Goal: Task Accomplishment & Management: Manage account settings

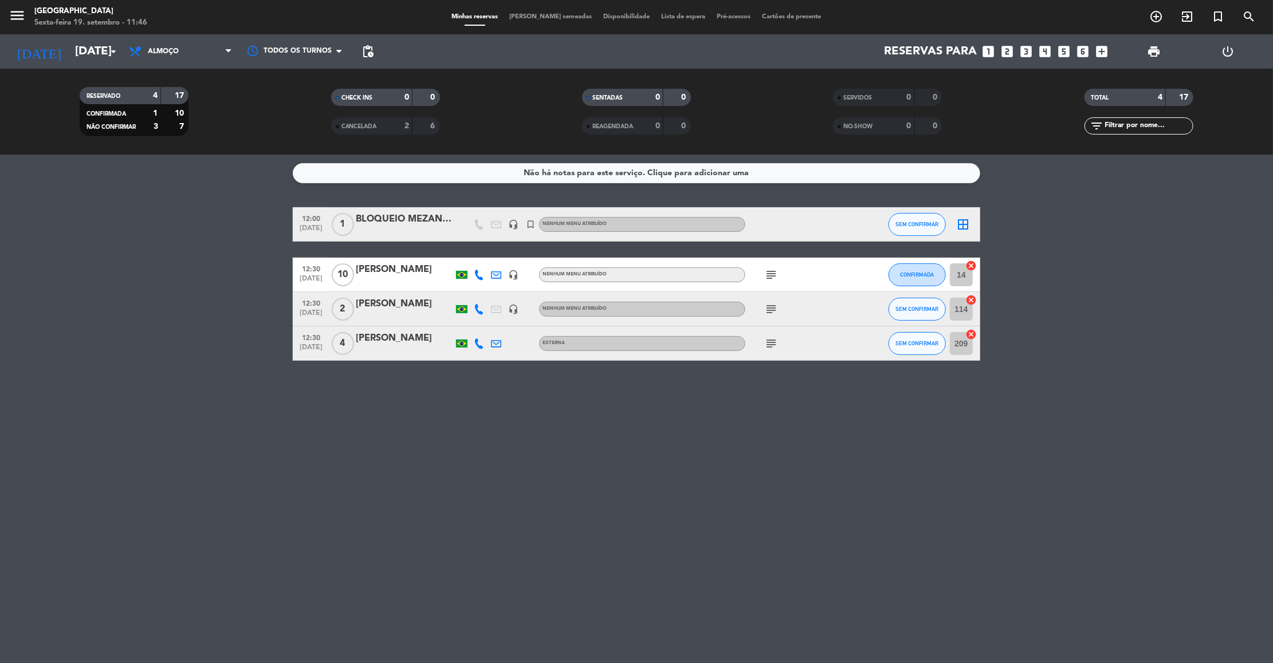
click at [772, 280] on icon "subject" at bounding box center [771, 275] width 14 height 14
click at [766, 314] on icon "subject" at bounding box center [771, 310] width 14 height 14
click at [768, 346] on icon "subject" at bounding box center [771, 344] width 14 height 14
click at [206, 43] on span "Almoço" at bounding box center [180, 51] width 115 height 25
click at [206, 125] on div "menu [GEOGRAPHIC_DATA] Sexta-feira 19. setembro - 11:49 Minhas reservas Mesas s…" at bounding box center [636, 77] width 1273 height 155
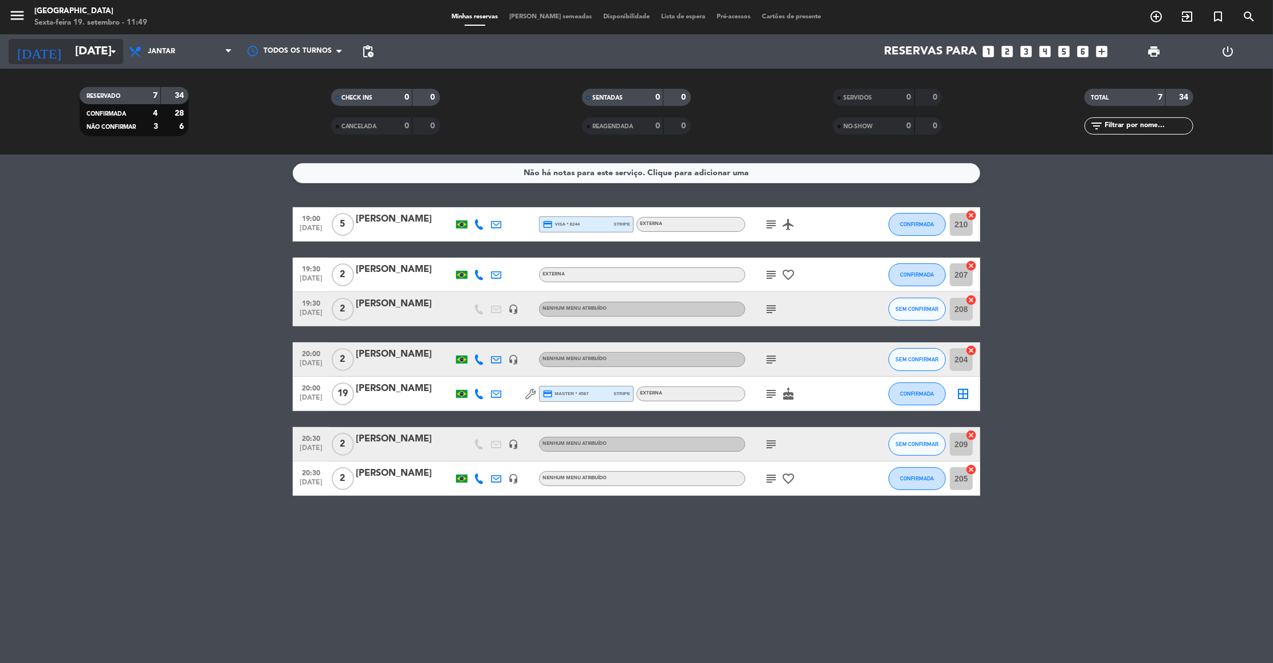
click at [103, 60] on input "[DATE]" at bounding box center [143, 51] width 149 height 25
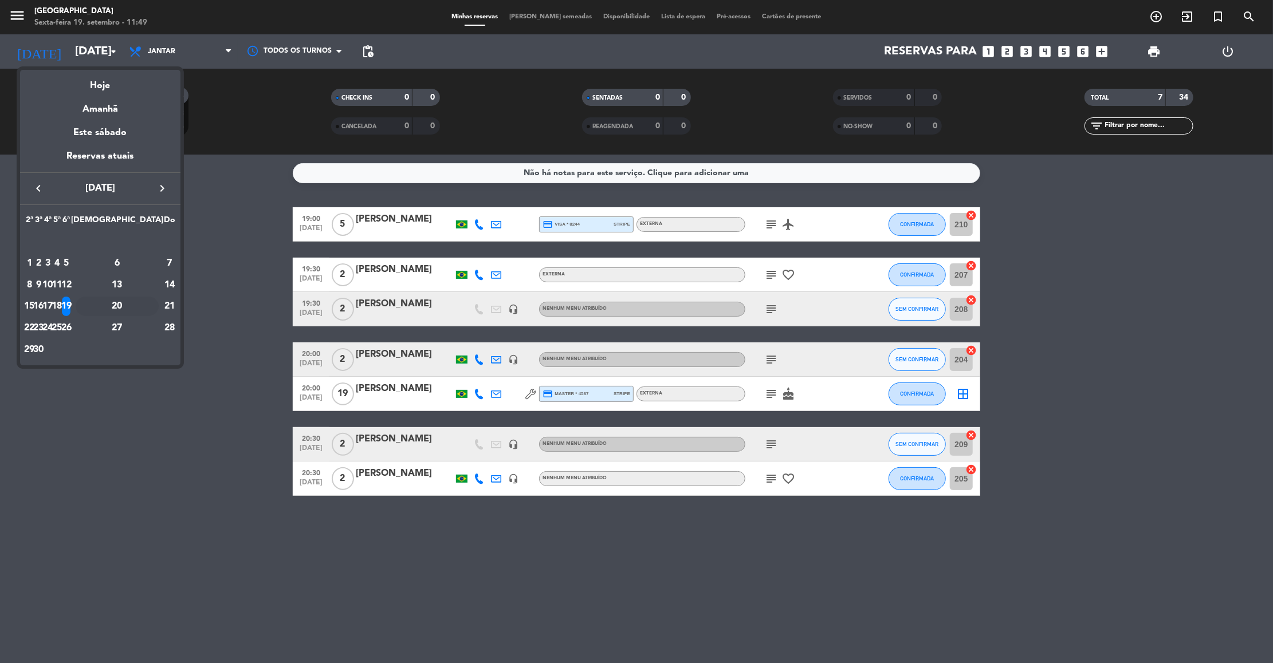
click at [142, 305] on div "20" at bounding box center [117, 306] width 83 height 19
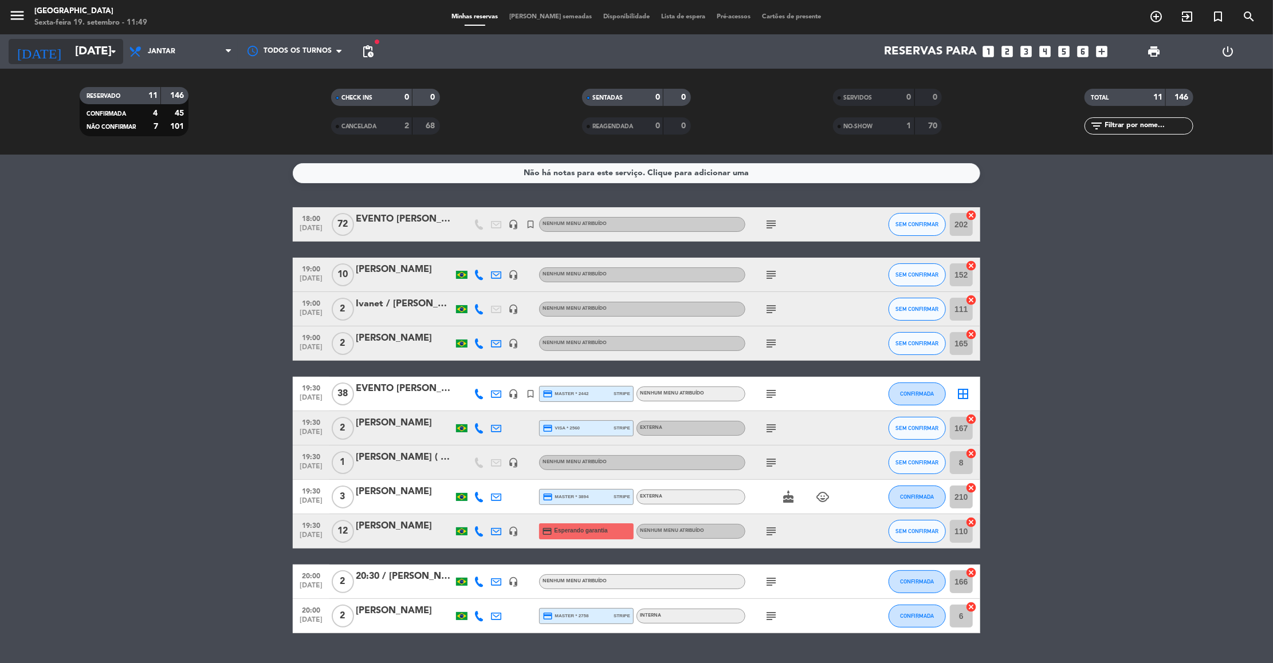
click at [93, 49] on input "[DATE]" at bounding box center [143, 51] width 149 height 25
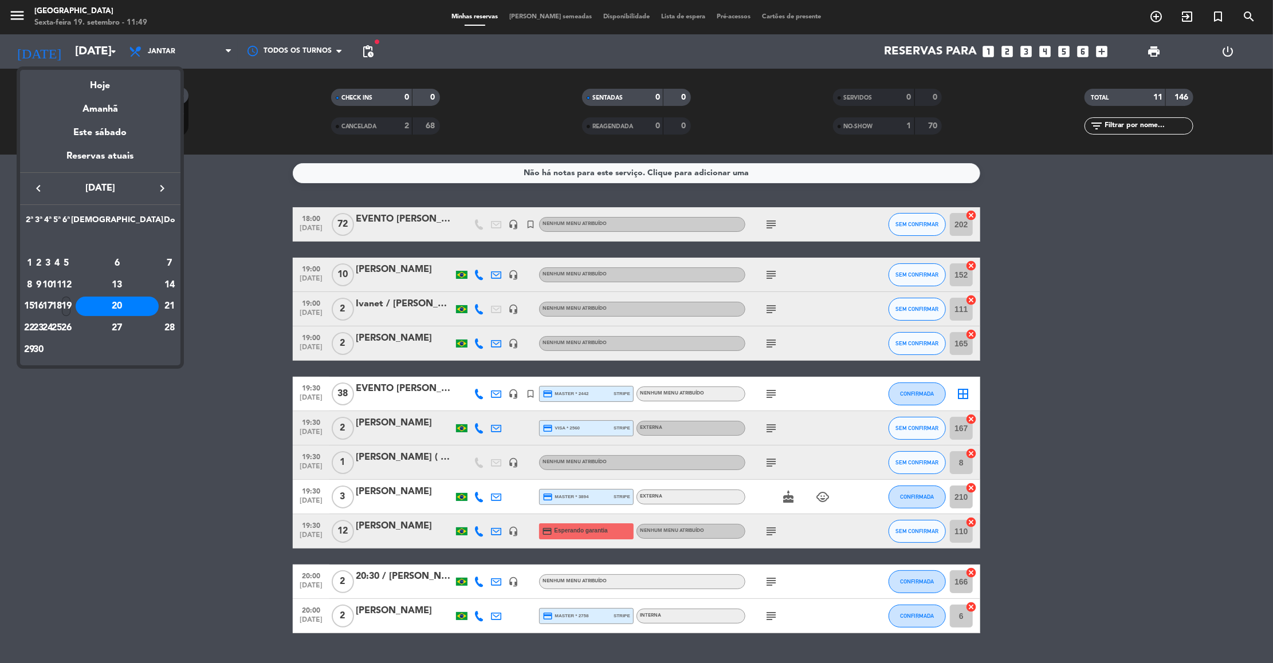
click at [70, 307] on div "19" at bounding box center [66, 306] width 9 height 19
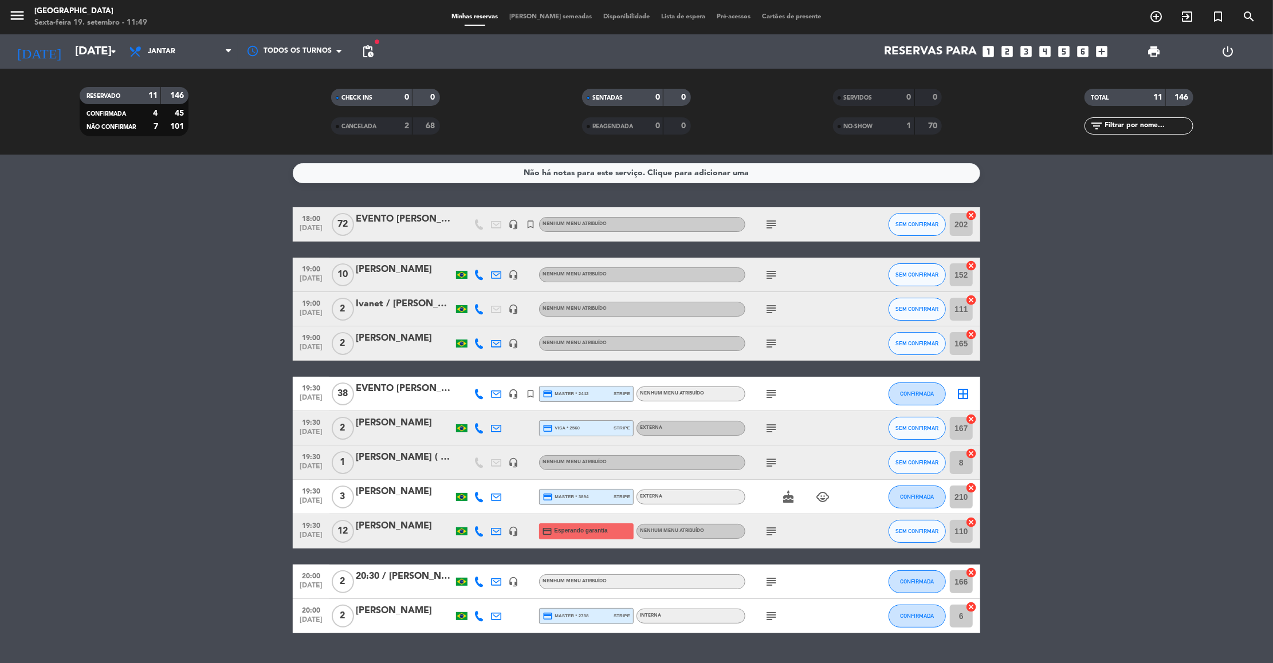
type input "[DATE]"
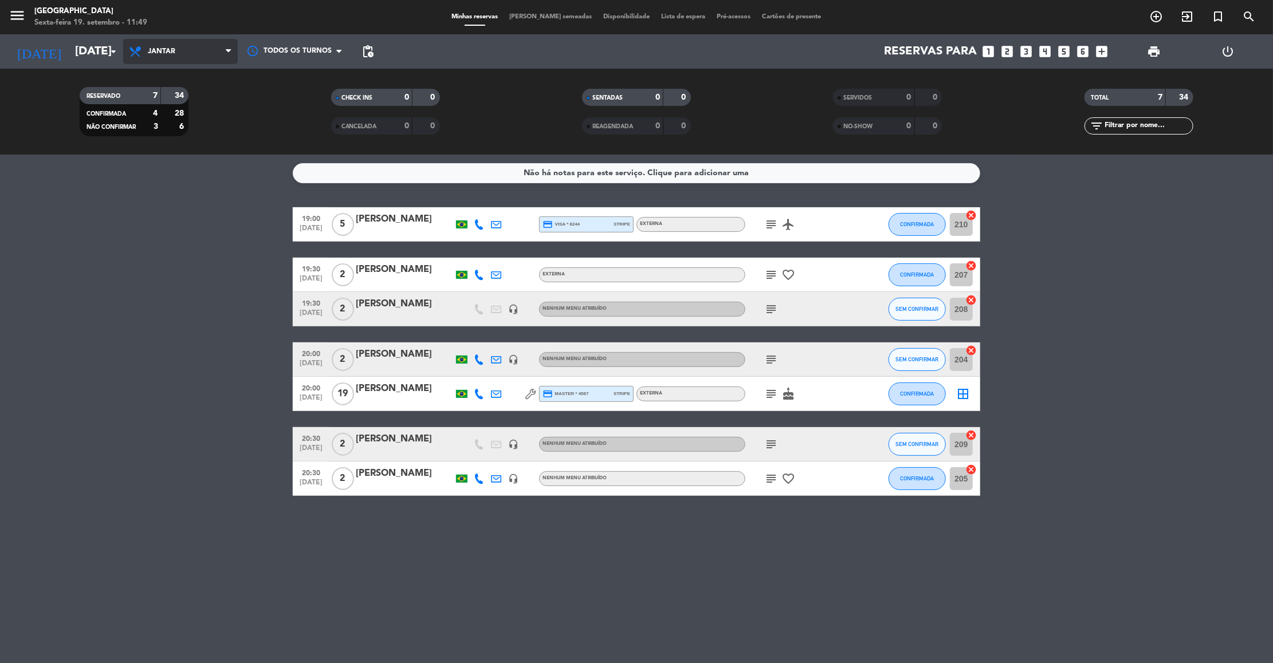
click at [189, 49] on span "Jantar" at bounding box center [180, 51] width 115 height 25
click at [158, 94] on div "menu [GEOGRAPHIC_DATA] Sexta-feira 19. setembro - 11:49 Minhas reservas Mesas s…" at bounding box center [636, 77] width 1273 height 155
click at [191, 52] on span "Jantar" at bounding box center [180, 51] width 115 height 25
click at [182, 101] on div "menu Praça São Lourenço Sexta-feira 19. setembro - 11:59 Minhas reservas Mesas …" at bounding box center [636, 77] width 1273 height 155
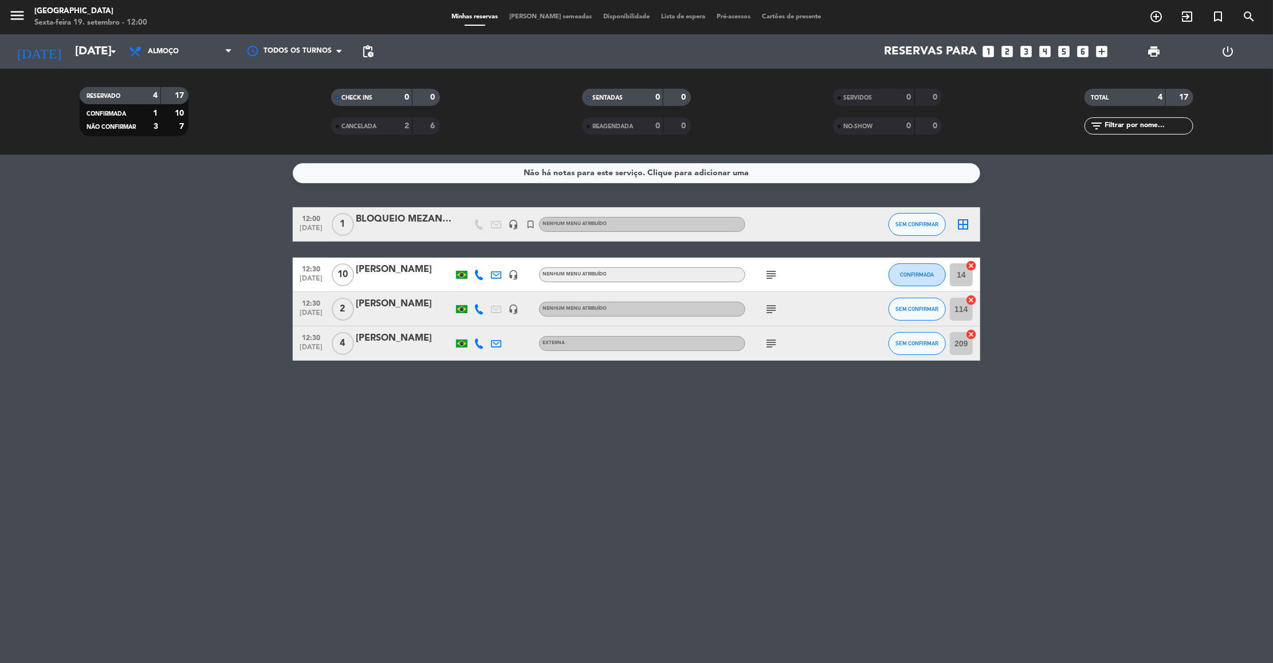
click at [987, 347] on bookings-row "12:00 set 19 1 BLOQUEIO MEZANINO headset_mic turned_in_not Nenhum menu atribuíd…" at bounding box center [636, 284] width 1273 height 154
click at [1162, 132] on input "text" at bounding box center [1148, 126] width 89 height 13
click at [630, 549] on div "Não há notas para este serviço. Clique para adicionar uma 12:00 set 19 1 BLOQUE…" at bounding box center [636, 409] width 1273 height 509
click at [767, 274] on icon "subject" at bounding box center [771, 275] width 14 height 14
click at [918, 277] on span "CONFIRMADA" at bounding box center [918, 275] width 34 height 6
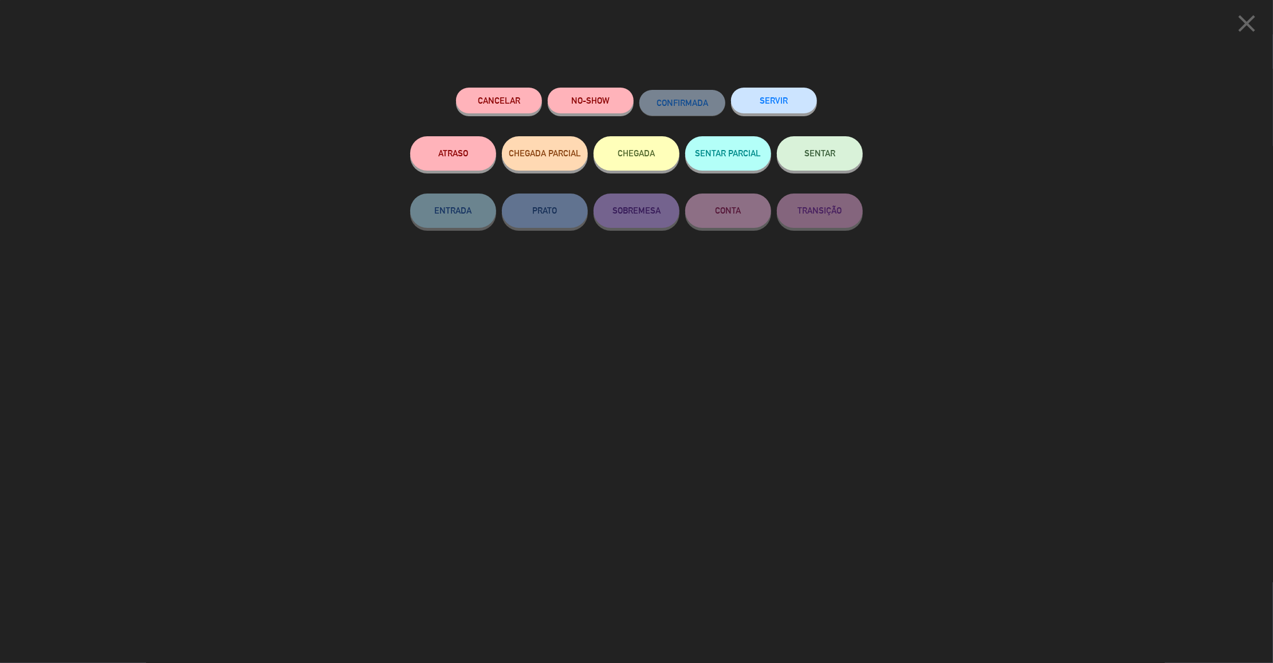
click at [835, 152] on span "SENTAR" at bounding box center [819, 153] width 31 height 10
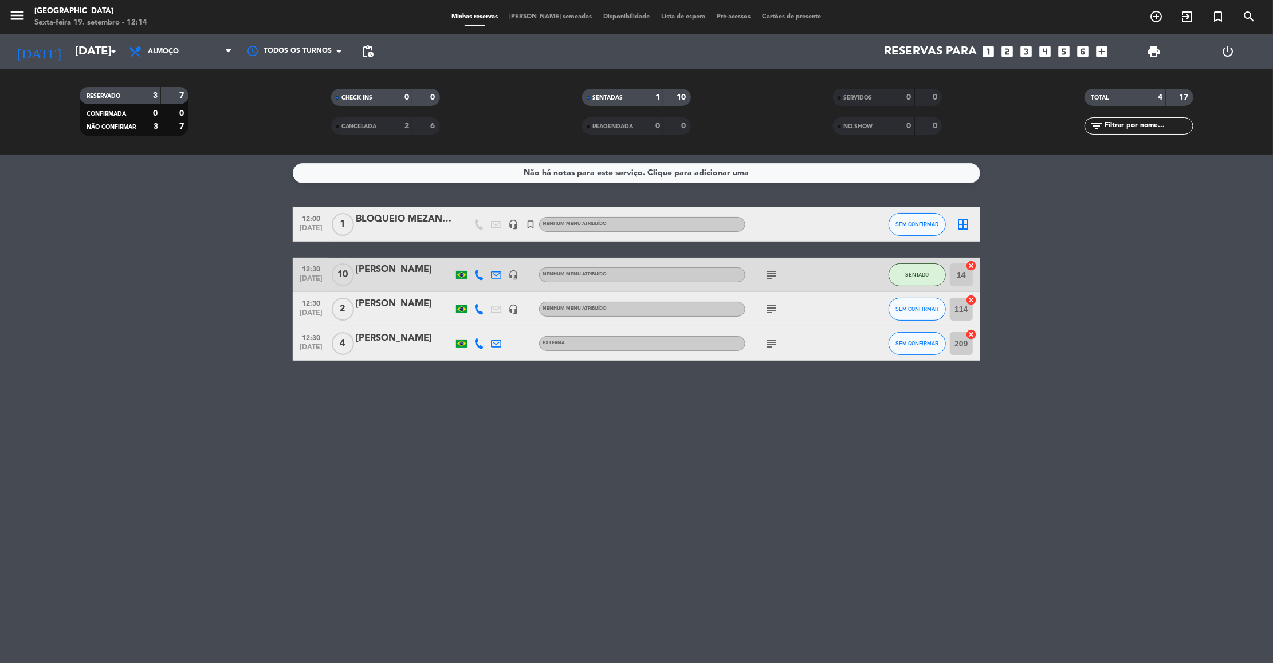
click at [766, 270] on icon "subject" at bounding box center [771, 275] width 14 height 14
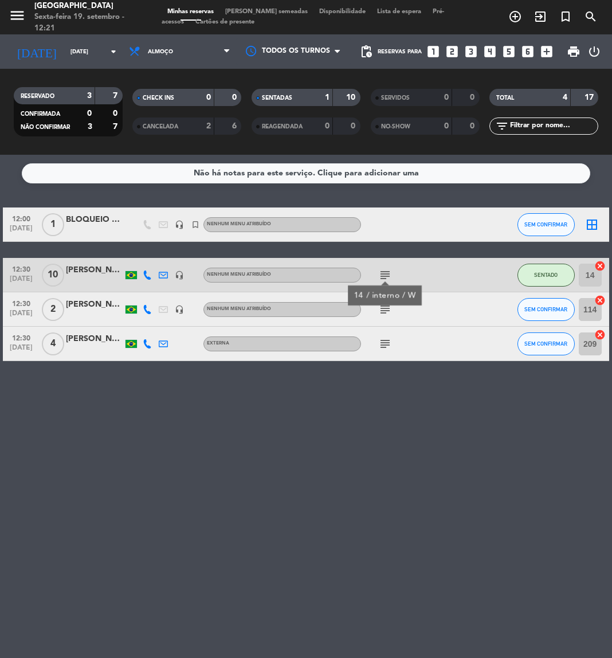
click at [363, 481] on div "Não há notas para este serviço. Clique para adicionar uma 12:00 set 19 1 BLOQUE…" at bounding box center [306, 406] width 612 height 503
